Goal: Transaction & Acquisition: Obtain resource

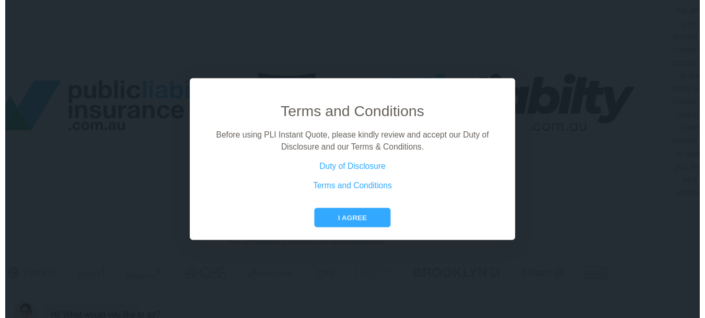
scroll to position [12, 47]
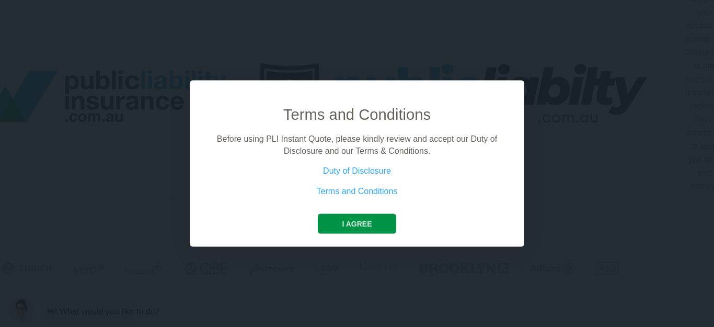
click at [347, 226] on button "I agree" at bounding box center [357, 224] width 78 height 20
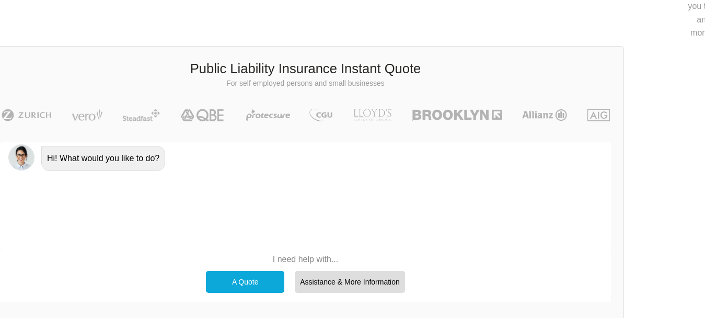
scroll to position [169, 47]
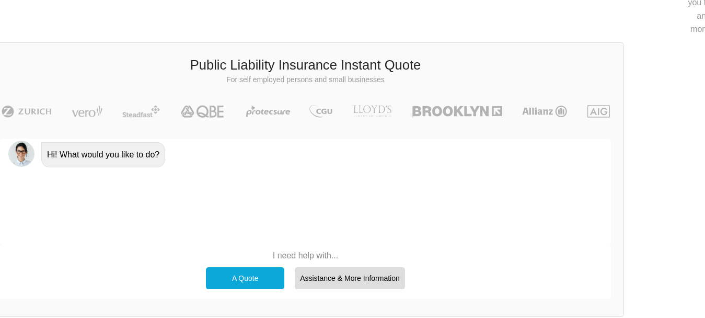
click at [242, 280] on div "A Quote" at bounding box center [245, 278] width 78 height 22
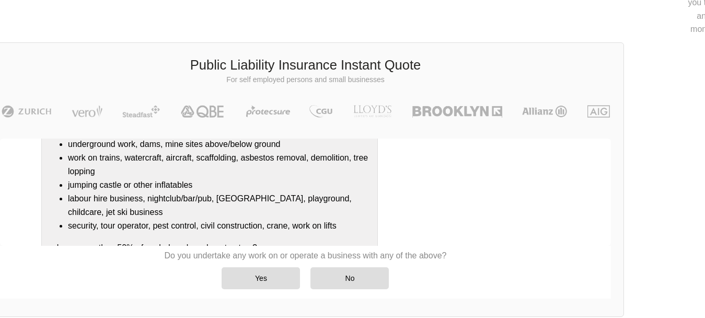
scroll to position [209, 0]
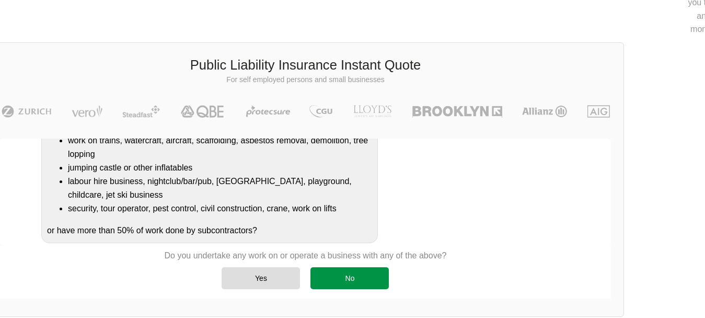
click at [342, 275] on div "No" at bounding box center [349, 278] width 78 height 22
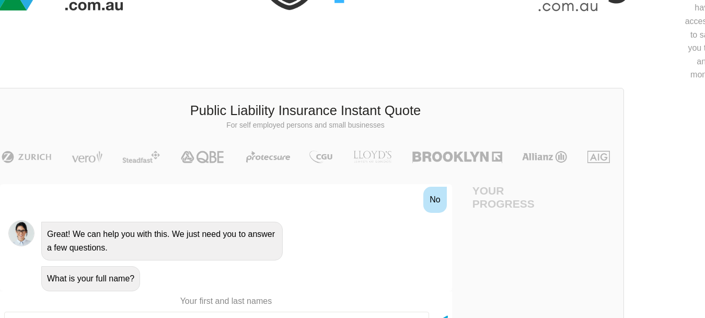
scroll to position [245, 47]
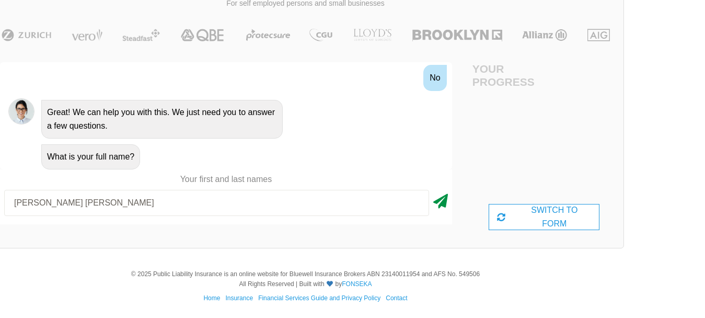
type input "[PERSON_NAME] [PERSON_NAME]"
click at [440, 201] on icon at bounding box center [440, 199] width 15 height 19
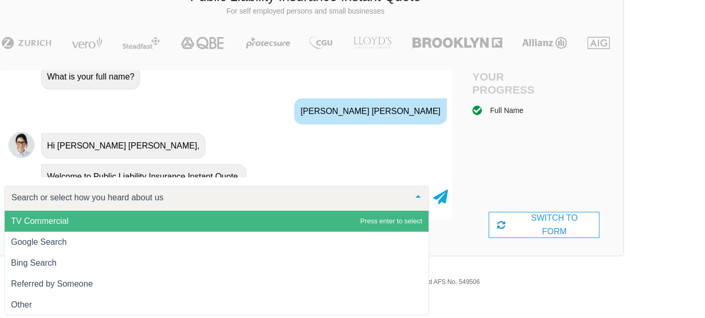
scroll to position [508, 0]
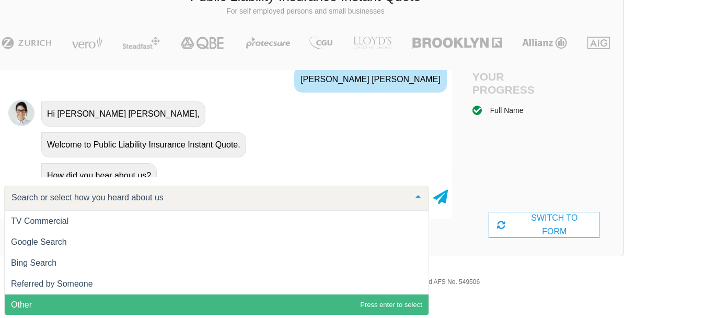
click at [57, 301] on span "Other" at bounding box center [217, 304] width 424 height 21
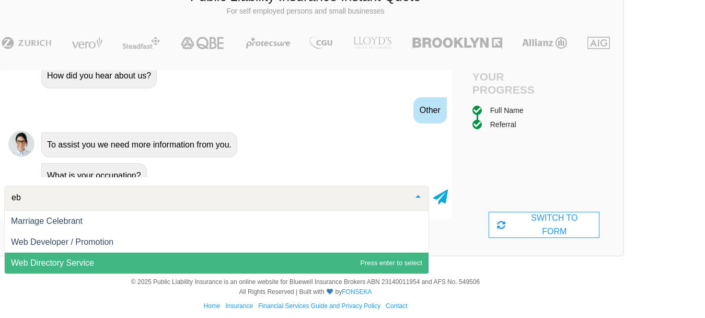
scroll to position [0, 0]
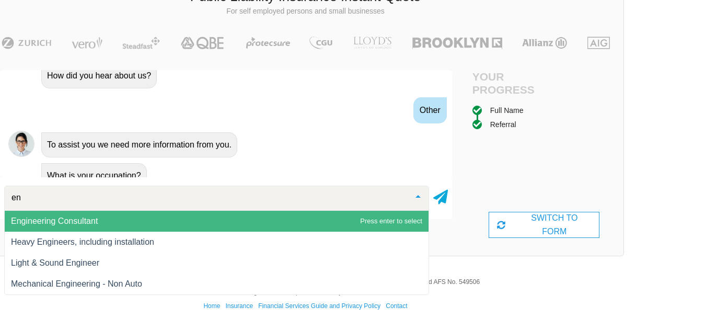
type input "e"
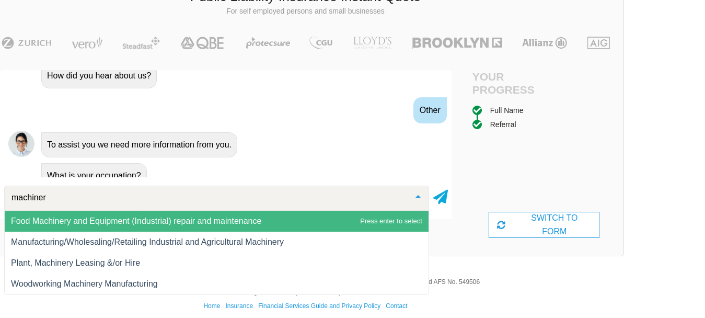
type input "machinery"
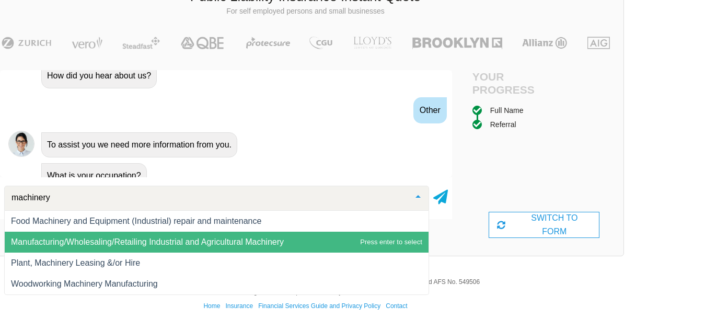
scroll to position [245, 47]
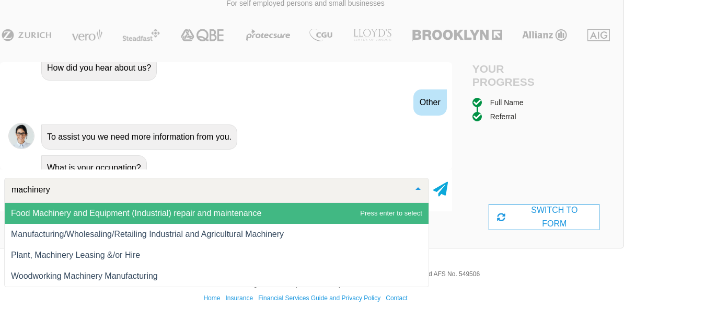
click at [182, 214] on span "Food Machinery and Equipment (Industrial) repair and maintenance" at bounding box center [136, 213] width 250 height 9
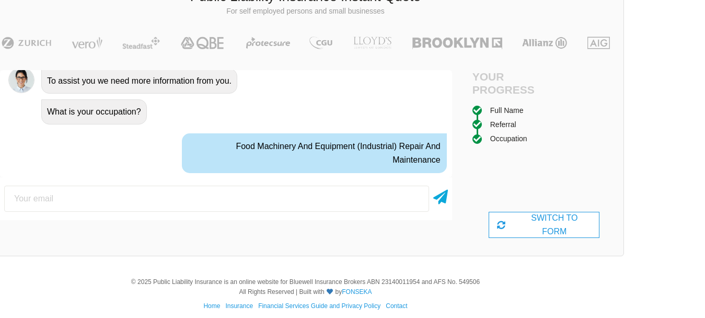
scroll to position [690, 0]
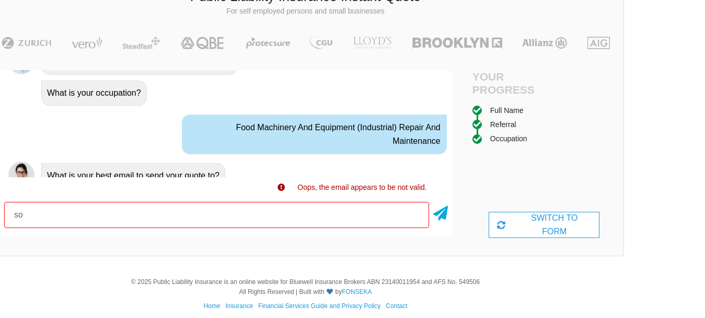
type input "s"
drag, startPoint x: 453, startPoint y: 174, endPoint x: 454, endPoint y: 160, distance: 13.1
click at [454, 160] on div "Awesome! 100% Just a final check that all your details are correct. Your Summar…" at bounding box center [225, 153] width 477 height 192
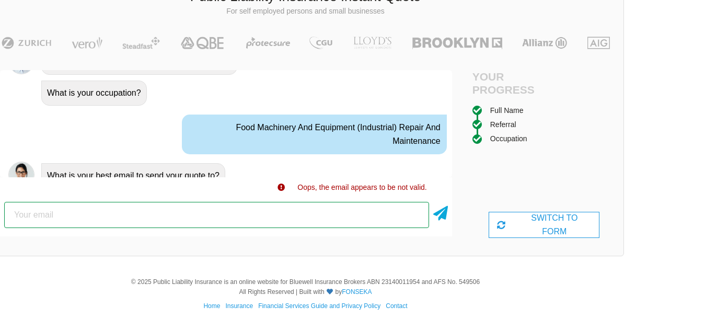
click at [44, 214] on input "email" at bounding box center [216, 215] width 425 height 26
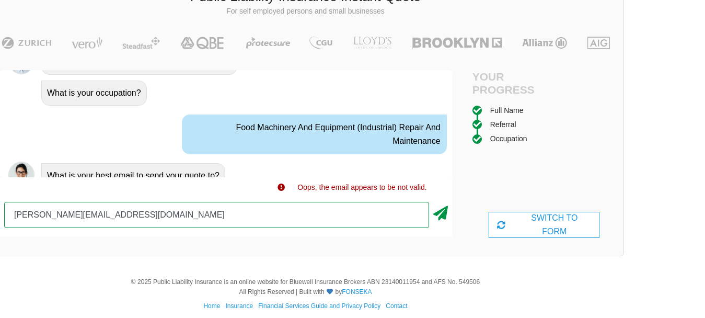
type input "[PERSON_NAME][EMAIL_ADDRESS][DOMAIN_NAME]"
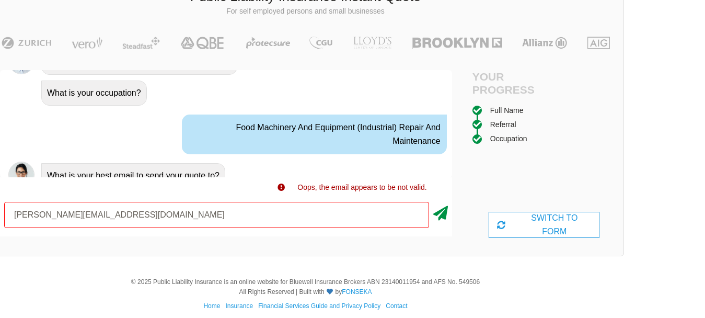
click at [442, 214] on icon at bounding box center [440, 211] width 15 height 19
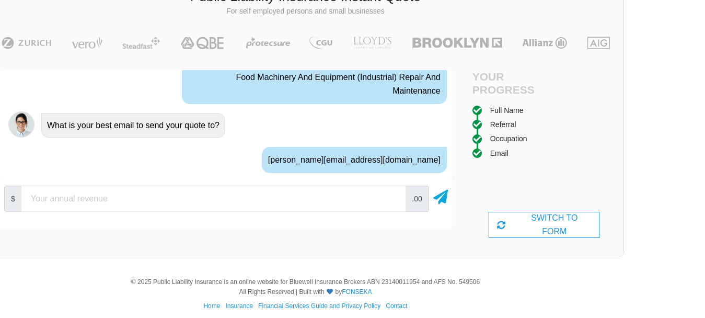
scroll to position [759, 0]
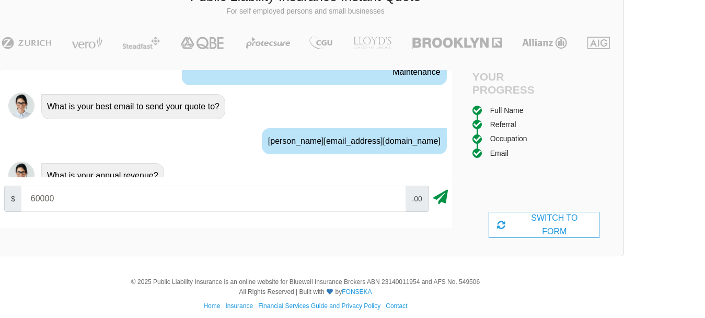
type input "60000"
click at [440, 196] on icon at bounding box center [440, 195] width 15 height 19
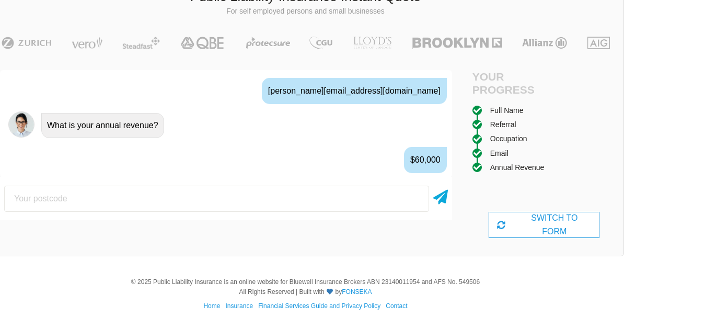
scroll to position [828, 0]
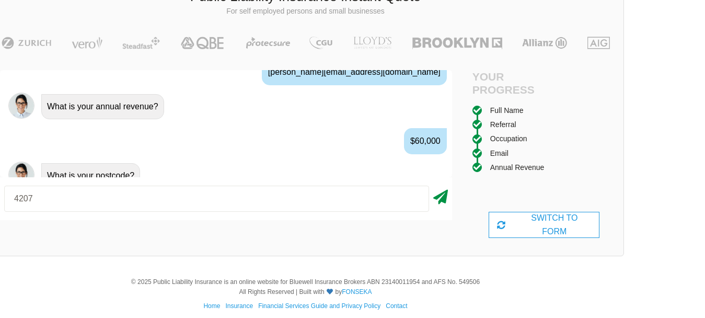
type input "4207"
click at [444, 196] on icon at bounding box center [440, 195] width 15 height 19
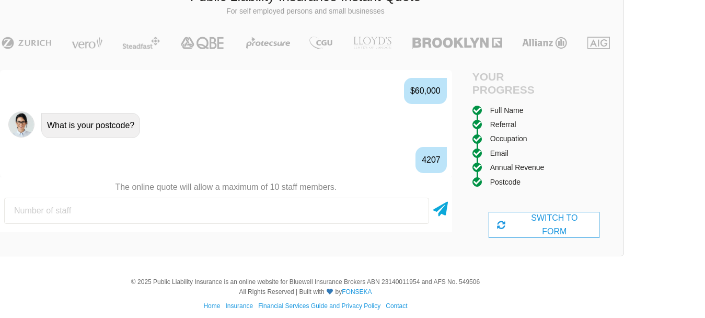
scroll to position [897, 0]
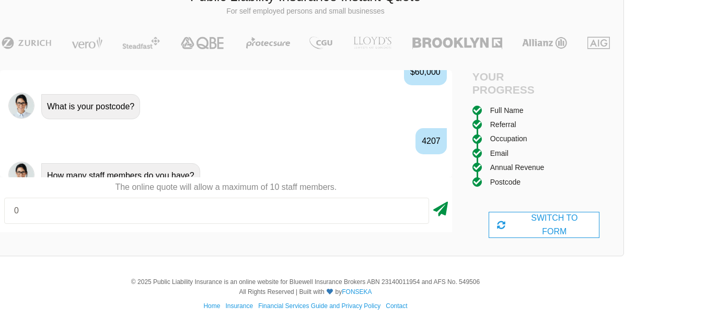
type input "0"
click at [441, 208] on icon at bounding box center [440, 207] width 15 height 19
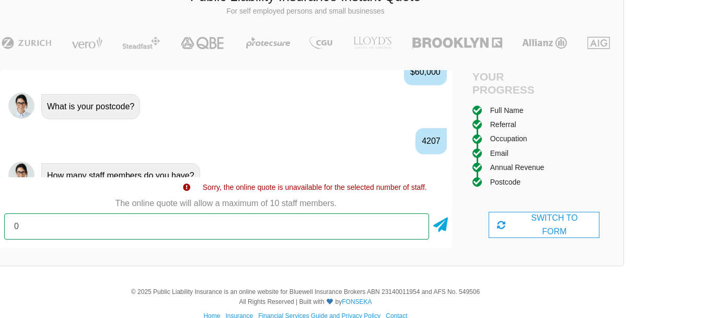
click at [22, 227] on input "0" at bounding box center [216, 226] width 425 height 26
type input "1"
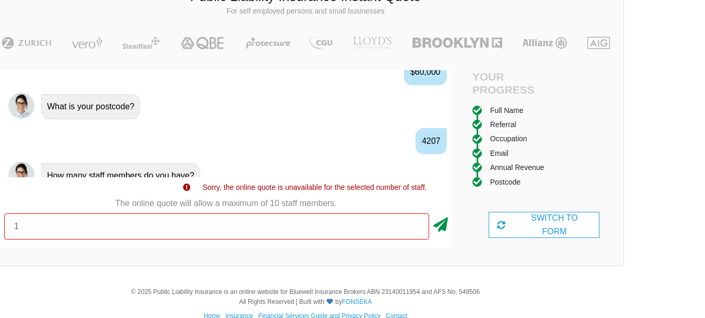
click at [443, 223] on icon at bounding box center [440, 222] width 15 height 19
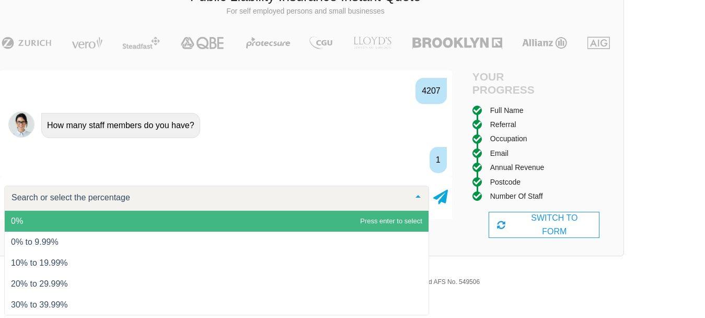
scroll to position [966, 0]
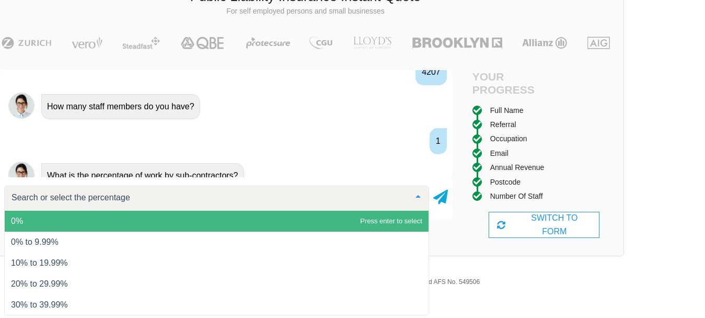
click at [109, 218] on span "0%" at bounding box center [217, 221] width 424 height 21
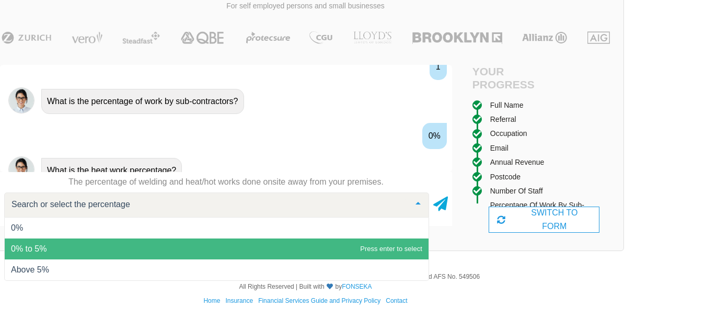
scroll to position [245, 47]
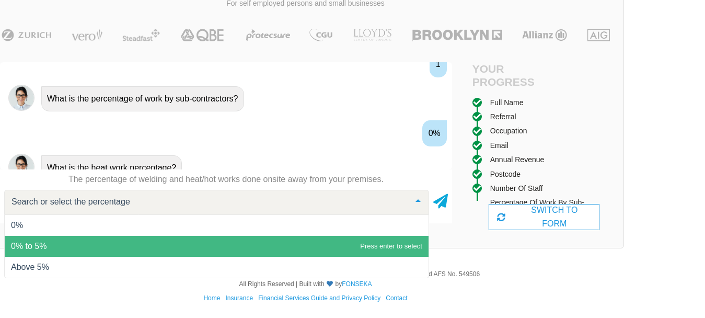
click at [56, 241] on span "0% to 5%" at bounding box center [217, 246] width 424 height 21
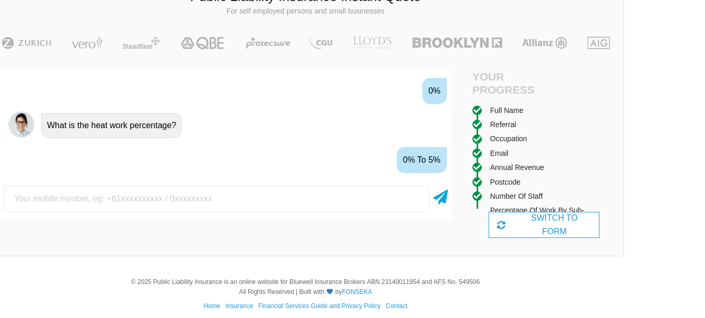
scroll to position [1104, 0]
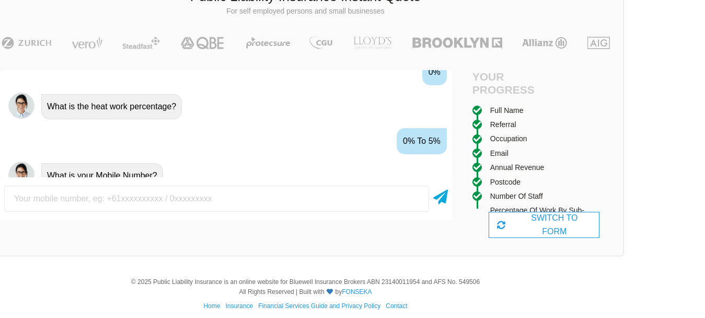
click at [19, 201] on input "text" at bounding box center [216, 199] width 425 height 26
type input "0488448839"
click at [437, 196] on icon at bounding box center [440, 195] width 15 height 19
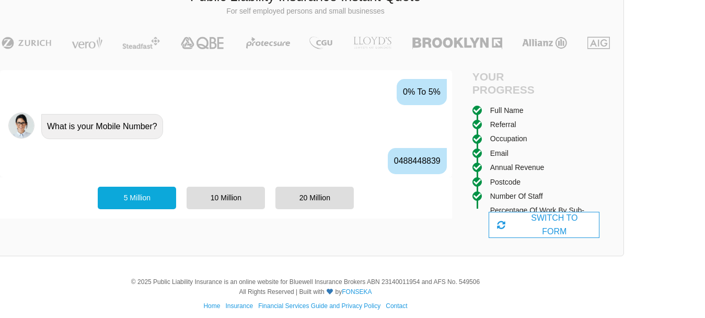
scroll to position [1173, 0]
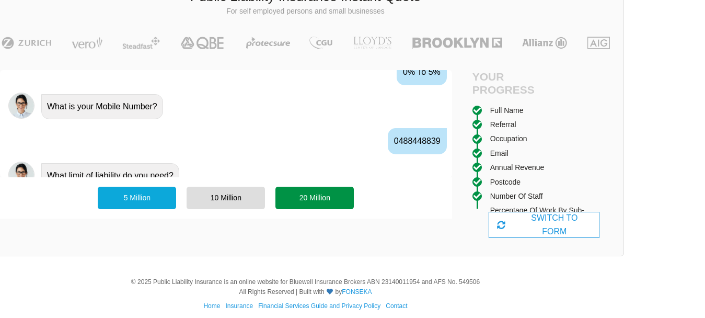
click at [329, 197] on div "20 Million" at bounding box center [314, 198] width 78 height 22
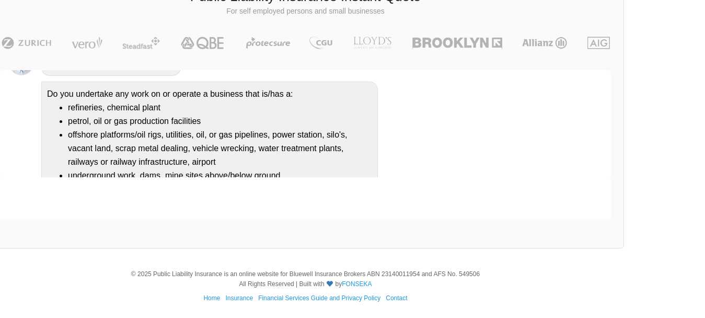
scroll to position [0, 0]
